Goal: Check status: Check status

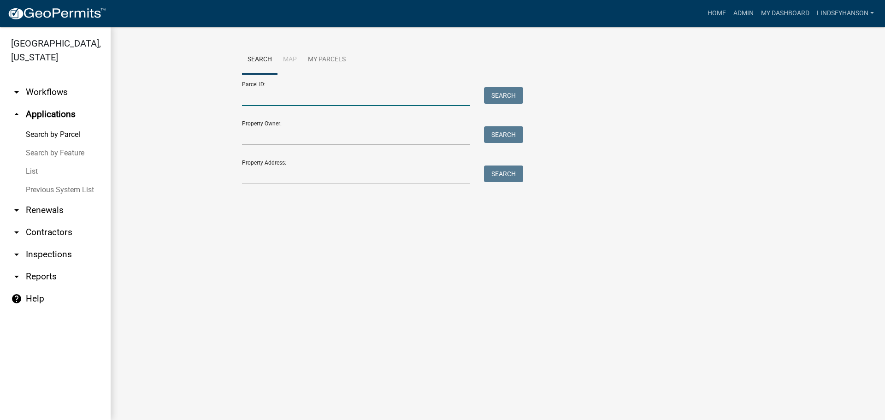
click at [301, 99] on input "Parcel ID:" at bounding box center [356, 96] width 228 height 19
click at [267, 172] on input "Property Address:" at bounding box center [356, 174] width 228 height 19
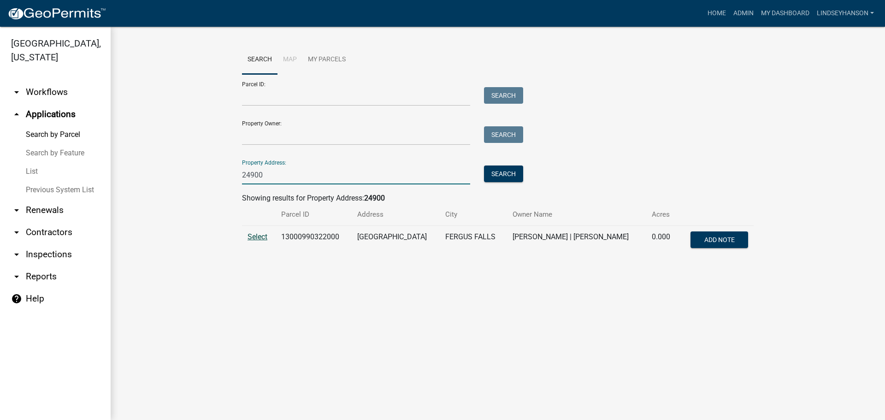
type input "24900"
click at [263, 238] on span "Select" at bounding box center [258, 236] width 20 height 9
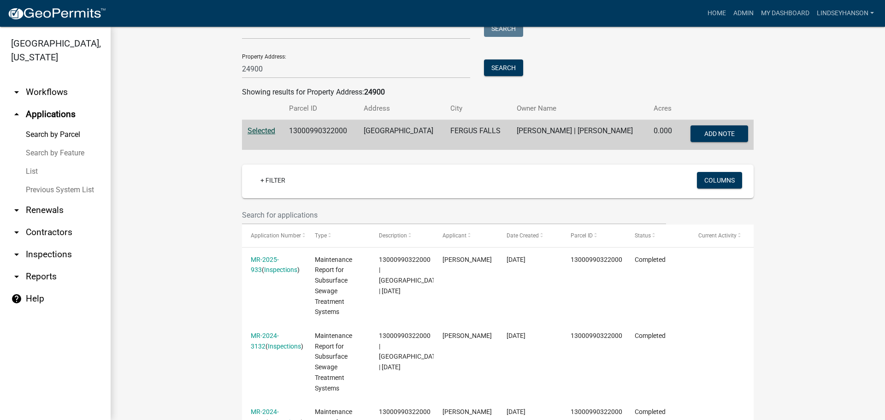
scroll to position [92, 0]
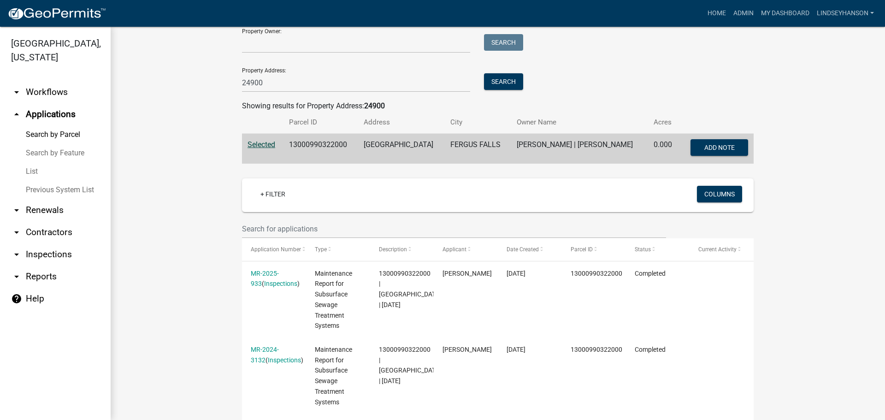
click at [310, 134] on td "13000990322000" at bounding box center [321, 149] width 74 height 30
click at [310, 145] on td "13000990322000" at bounding box center [321, 149] width 74 height 30
copy td "13000990322000"
